Goal: Browse casually

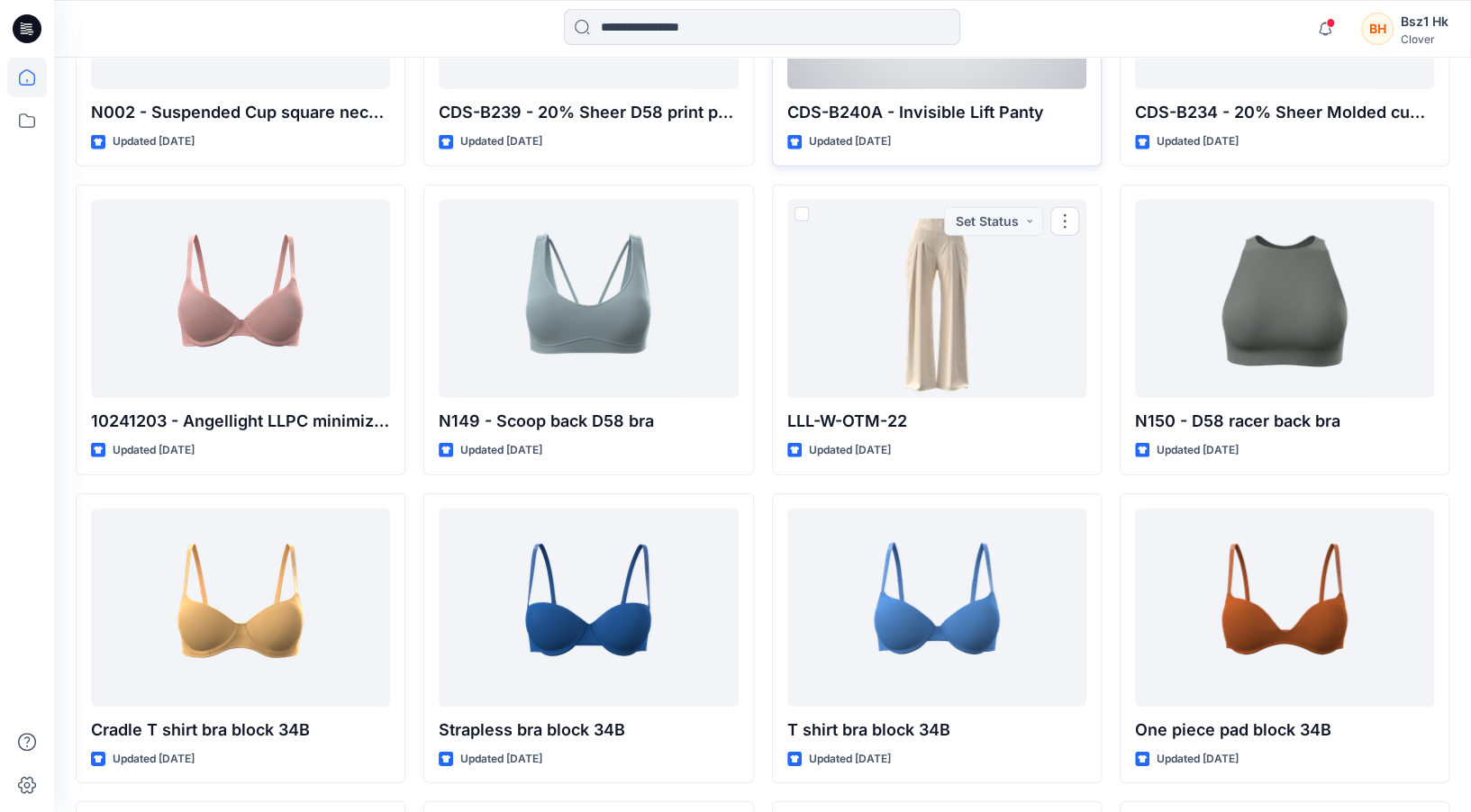
scroll to position [16260, 0]
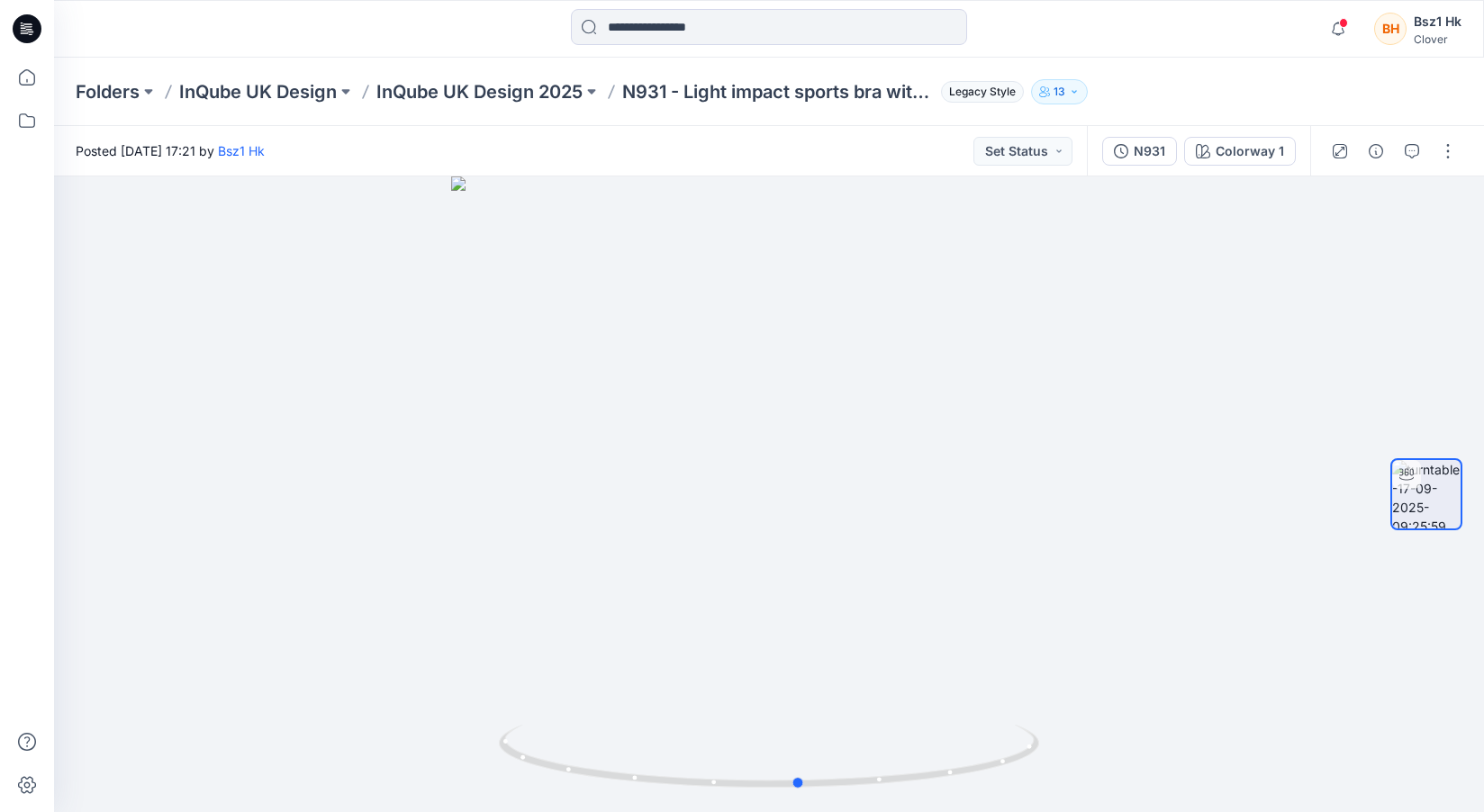
drag, startPoint x: 996, startPoint y: 771, endPoint x: 1029, endPoint y: 815, distance: 55.0
click at [1029, 811] on html "Notifications Your style P003 - Tight denim dress has been updated with P003 ve…" at bounding box center [742, 406] width 1484 height 812
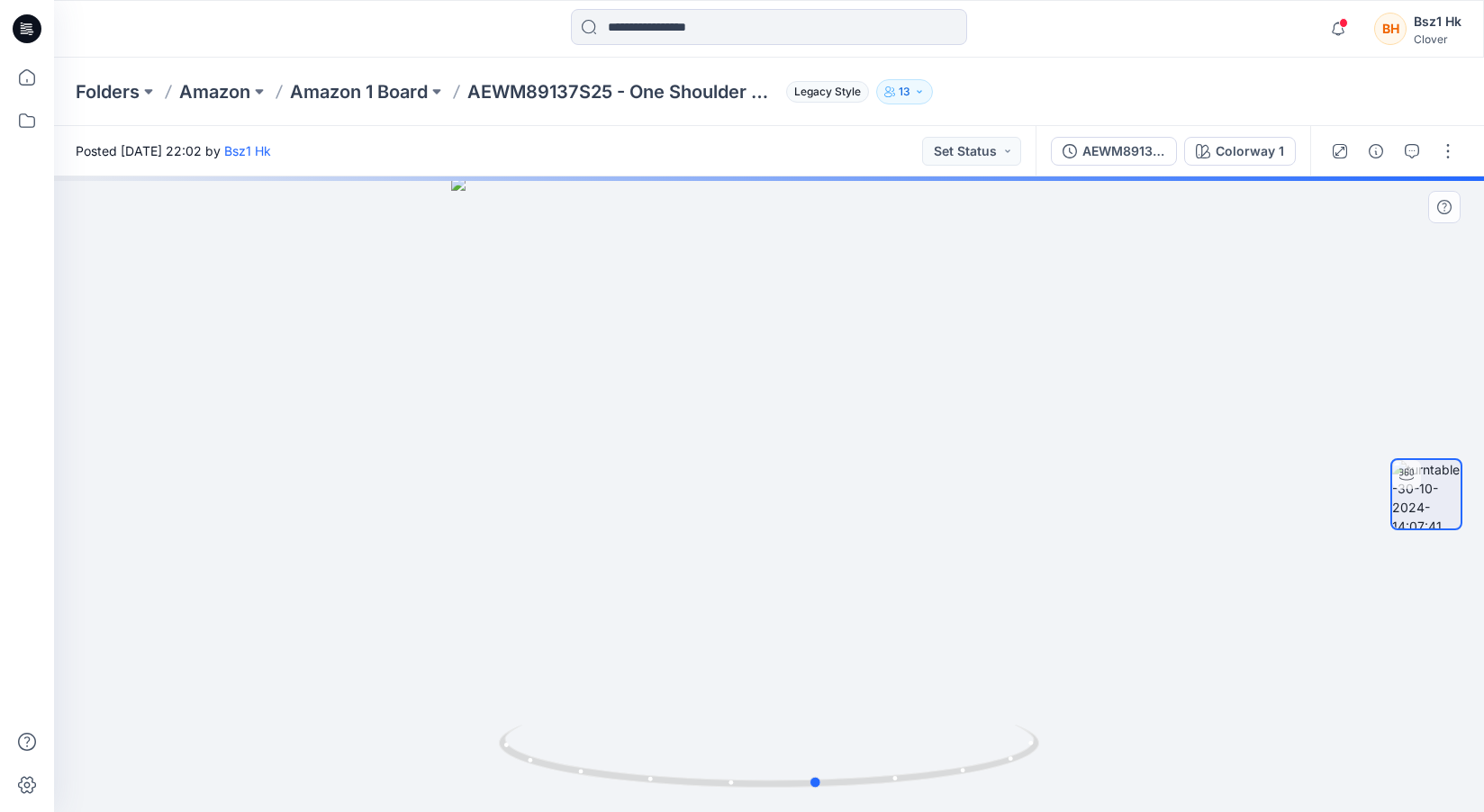
drag, startPoint x: 1012, startPoint y: 764, endPoint x: 1061, endPoint y: 797, distance: 59.1
click at [1061, 797] on div at bounding box center [769, 494] width 1430 height 635
